Goal: Task Accomplishment & Management: Manage account settings

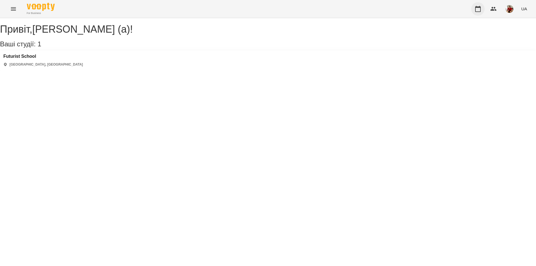
click at [477, 11] on icon "button" at bounding box center [478, 9] width 6 height 6
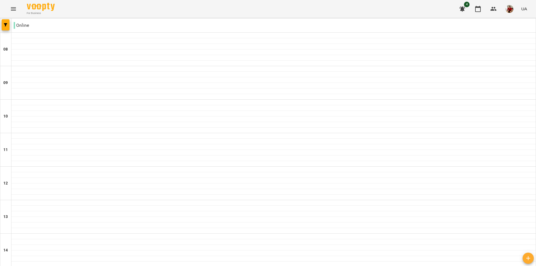
scroll to position [306, 0]
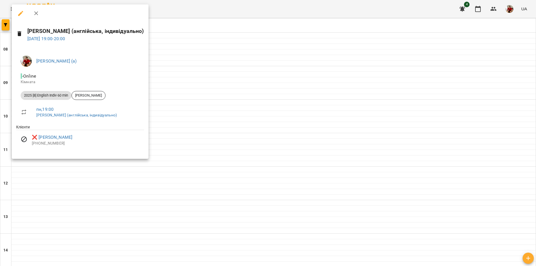
click at [312, 121] on div at bounding box center [268, 133] width 536 height 266
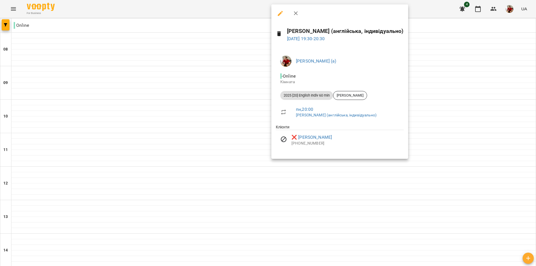
click at [142, 96] on div at bounding box center [268, 133] width 536 height 266
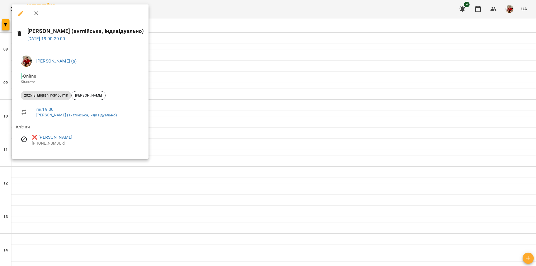
click at [168, 139] on div at bounding box center [268, 133] width 536 height 266
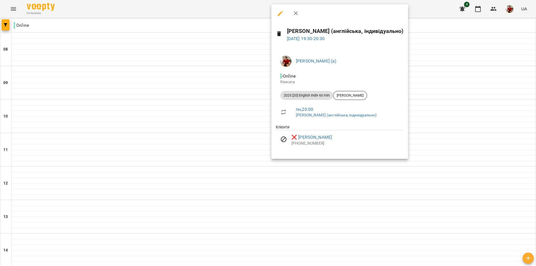
click at [452, 40] on div at bounding box center [268, 133] width 536 height 266
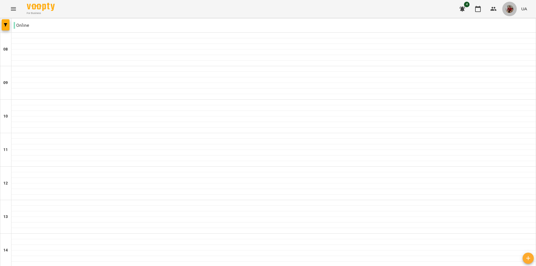
click at [515, 7] on button "button" at bounding box center [509, 9] width 15 height 15
click at [484, 20] on span "[PERSON_NAME] (а)" at bounding box center [486, 21] width 37 height 7
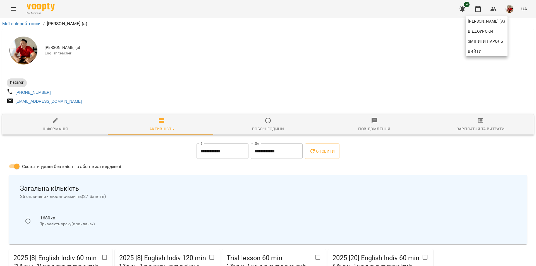
click at [371, 82] on div at bounding box center [268, 133] width 536 height 266
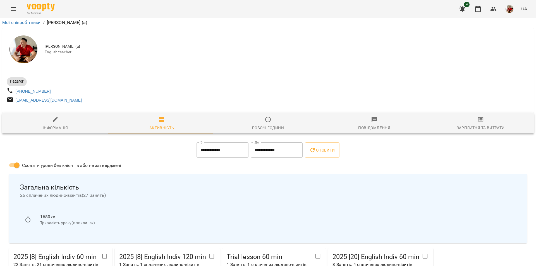
scroll to position [848, 0]
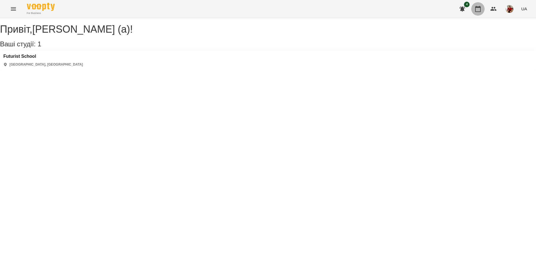
click at [476, 6] on icon "button" at bounding box center [478, 9] width 7 height 7
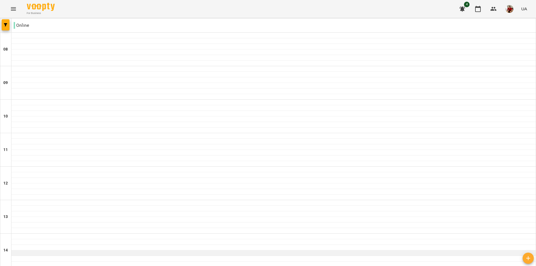
scroll to position [306, 0]
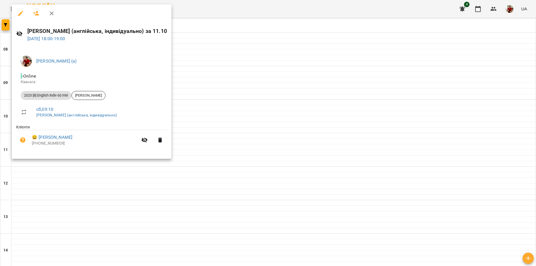
click at [240, 38] on div at bounding box center [268, 133] width 536 height 266
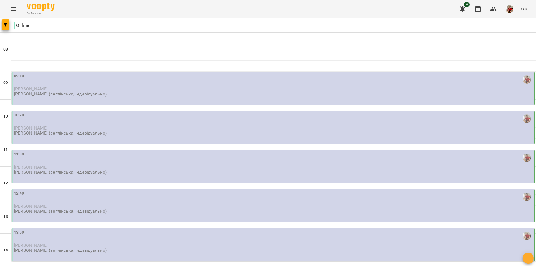
scroll to position [28, 0]
type input "**********"
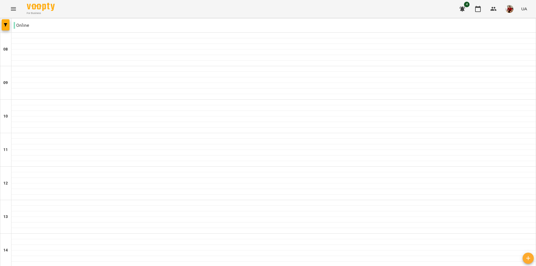
scroll to position [306, 0]
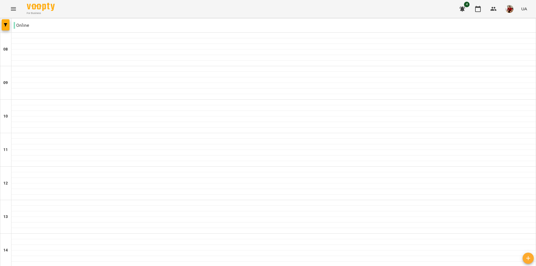
scroll to position [278, 0]
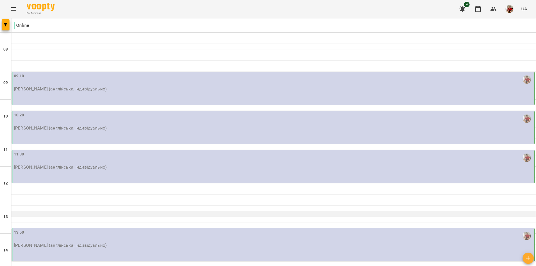
scroll to position [28, 0]
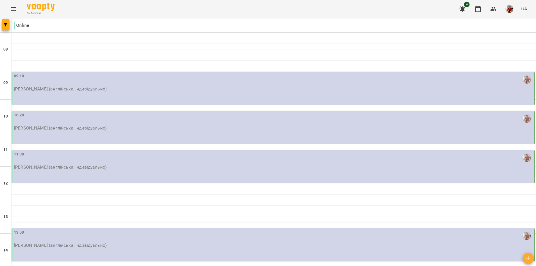
type input "**********"
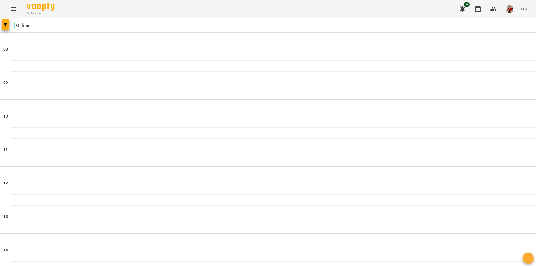
scroll to position [279, 0]
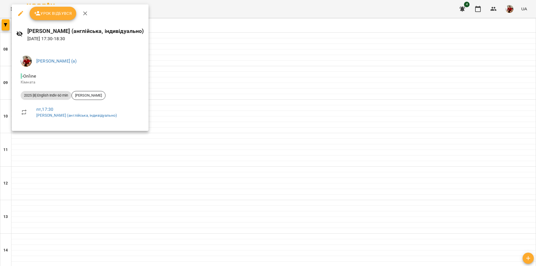
click at [226, 190] on div at bounding box center [268, 133] width 536 height 266
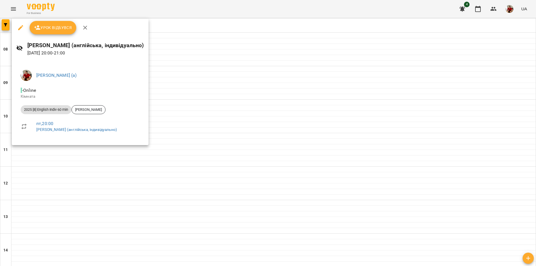
click at [199, 192] on div at bounding box center [268, 133] width 536 height 266
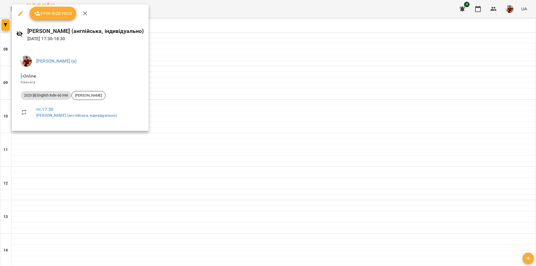
click at [208, 157] on div at bounding box center [268, 133] width 536 height 266
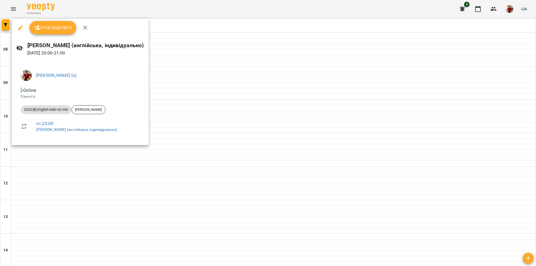
click at [199, 180] on div at bounding box center [268, 133] width 536 height 266
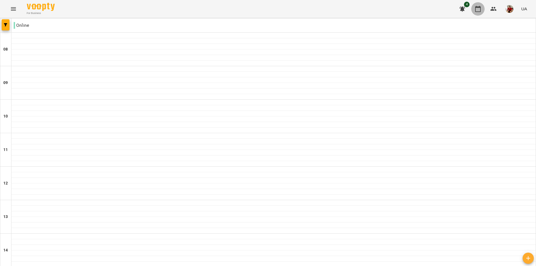
click at [476, 11] on icon "button" at bounding box center [478, 9] width 7 height 7
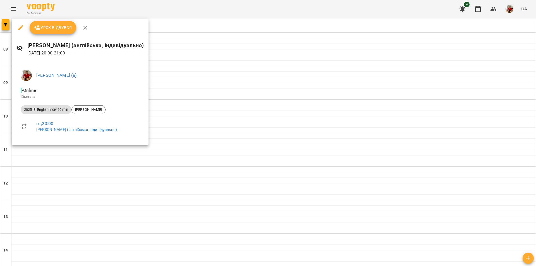
click at [218, 182] on div at bounding box center [268, 133] width 536 height 266
